Goal: Task Accomplishment & Management: Manage account settings

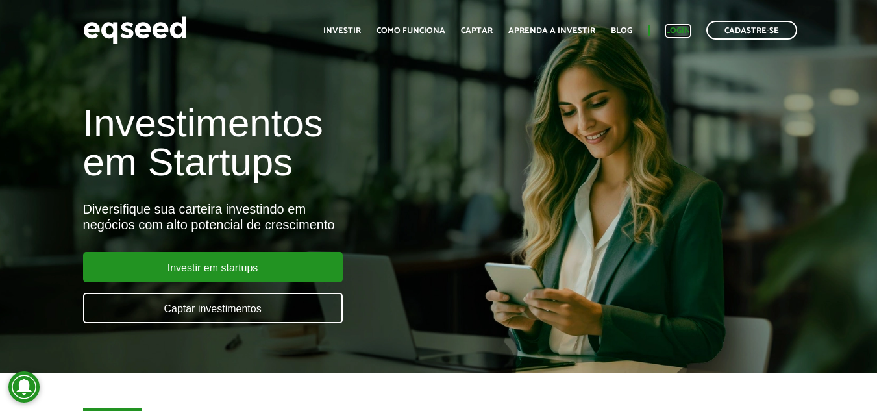
click at [679, 27] on link "Login" at bounding box center [678, 31] width 25 height 8
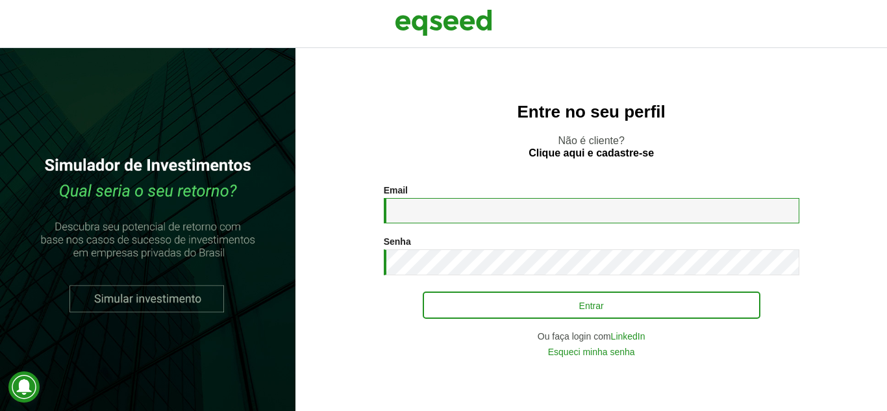
type input "**********"
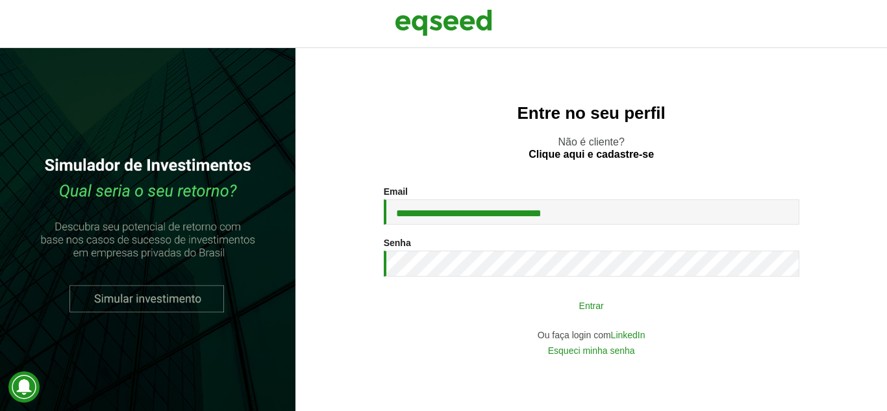
click at [563, 307] on button "Entrar" at bounding box center [592, 305] width 338 height 25
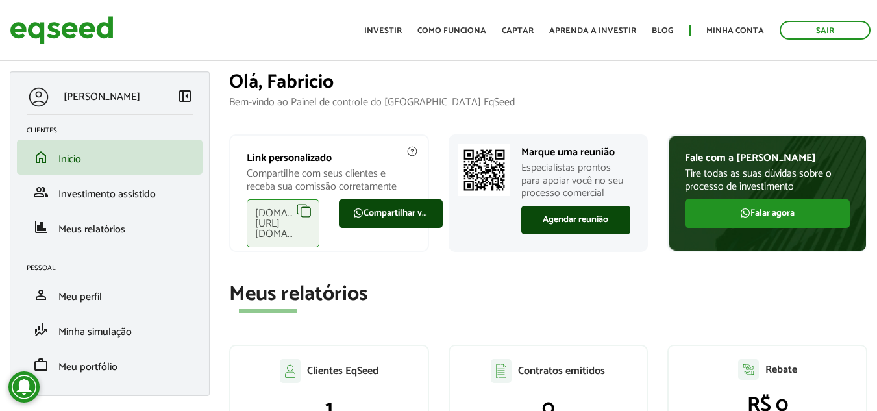
click at [301, 213] on div "eqseed.com/a/is/fabricio.lourencin" at bounding box center [283, 223] width 73 height 48
